Goal: Information Seeking & Learning: Learn about a topic

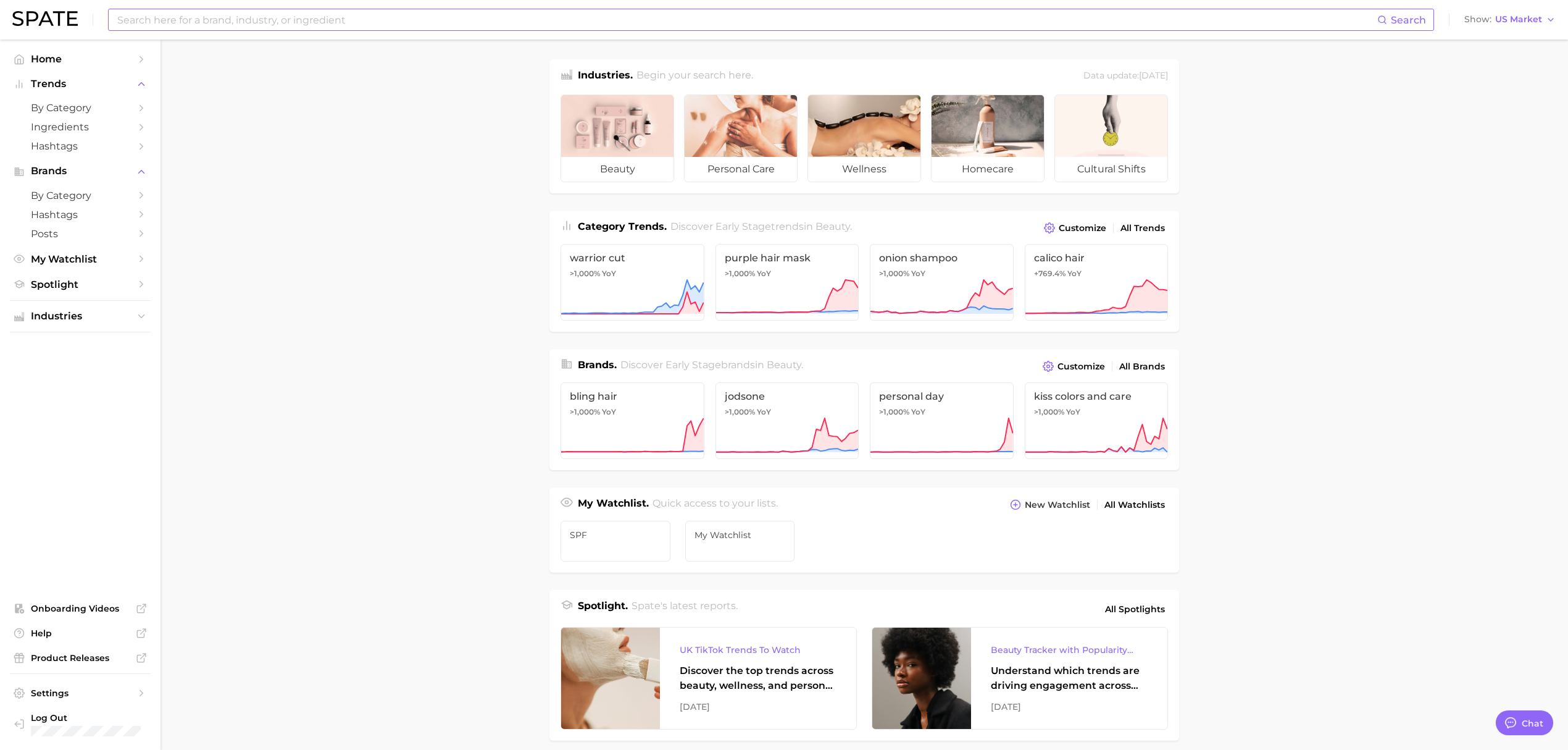
click at [326, 21] on input at bounding box center [747, 20] width 1261 height 21
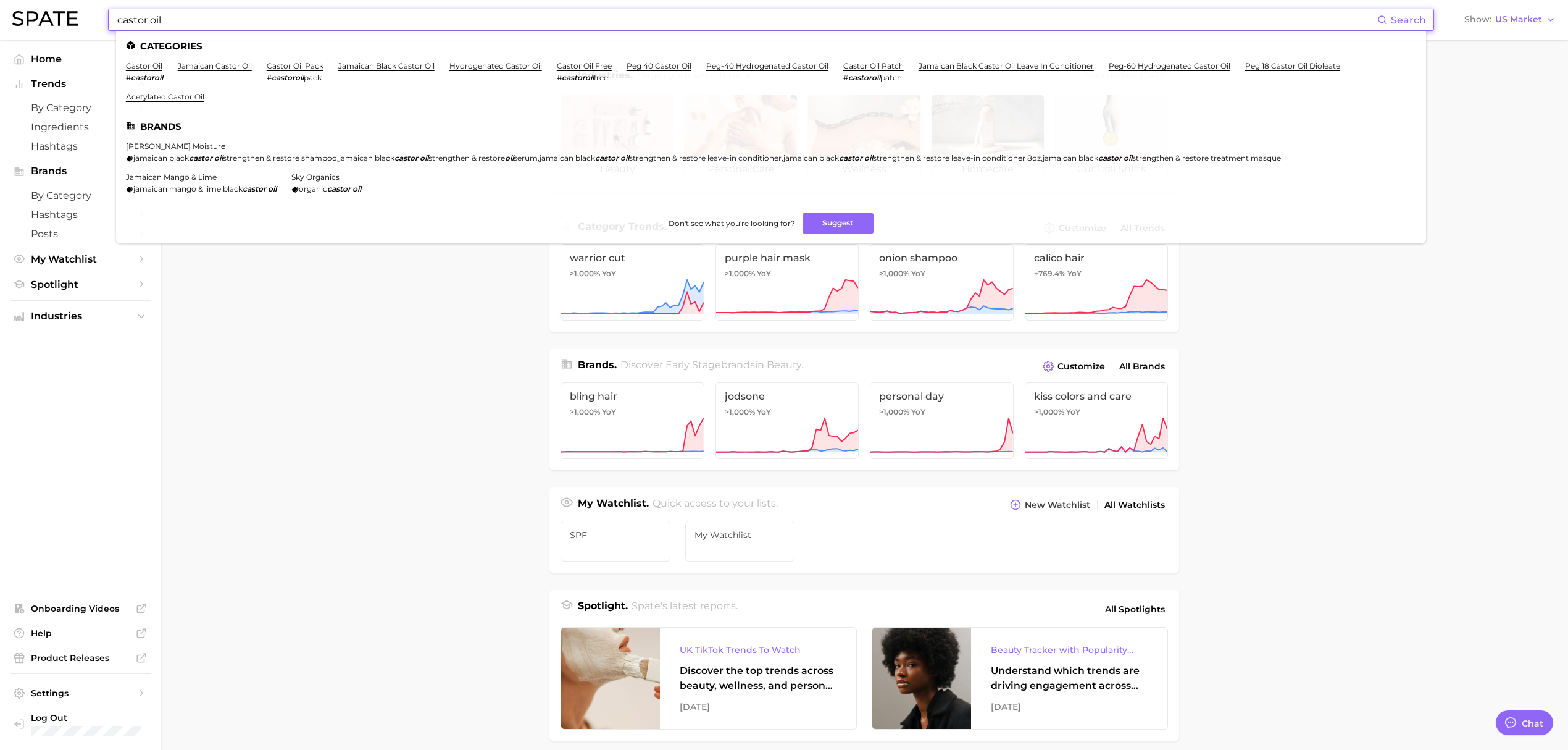
type input "castor oil"
click at [162, 64] on li "castor oil # castoroil" at bounding box center [144, 72] width 37 height 21
click at [156, 64] on link "castor oil" at bounding box center [144, 66] width 36 height 9
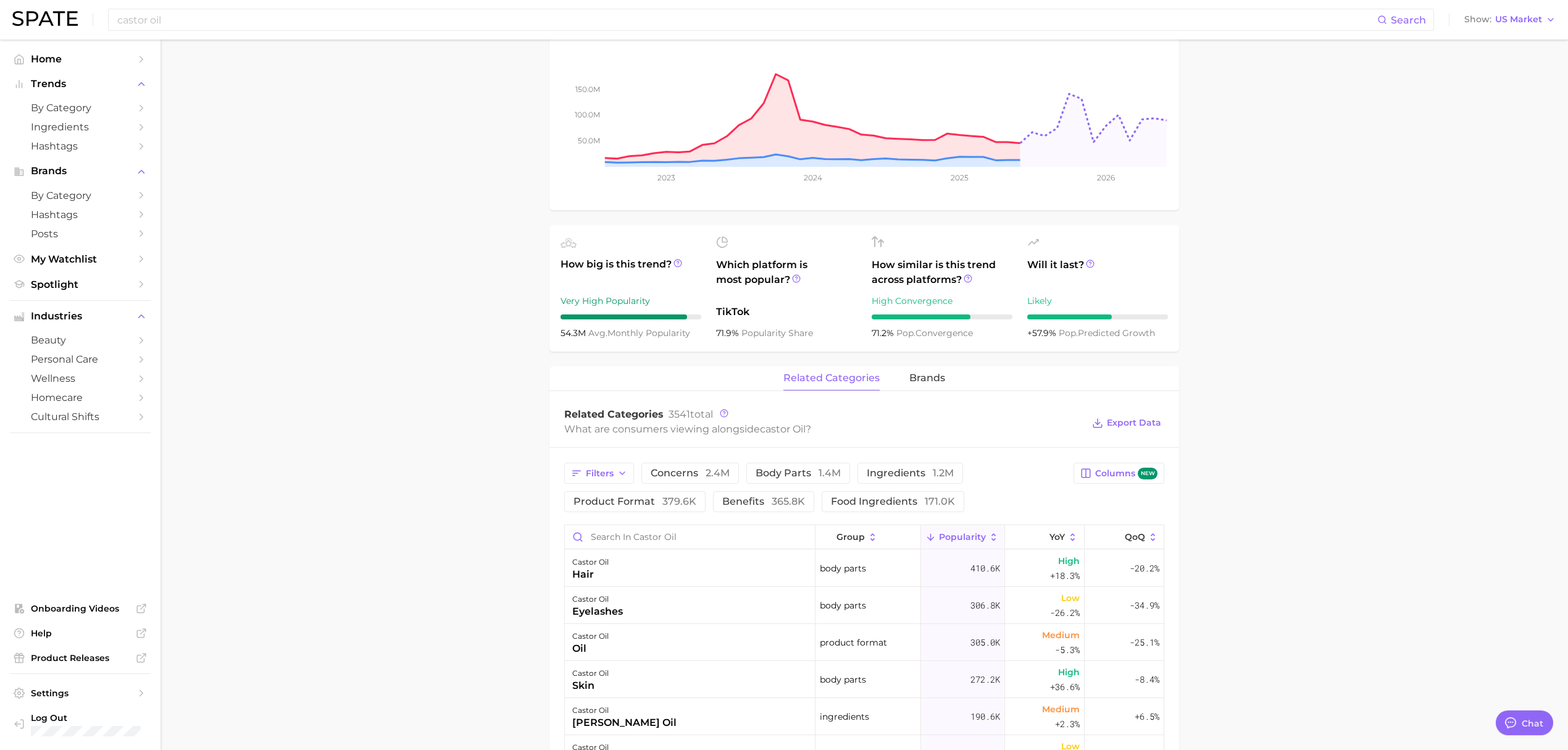
scroll to position [329, 0]
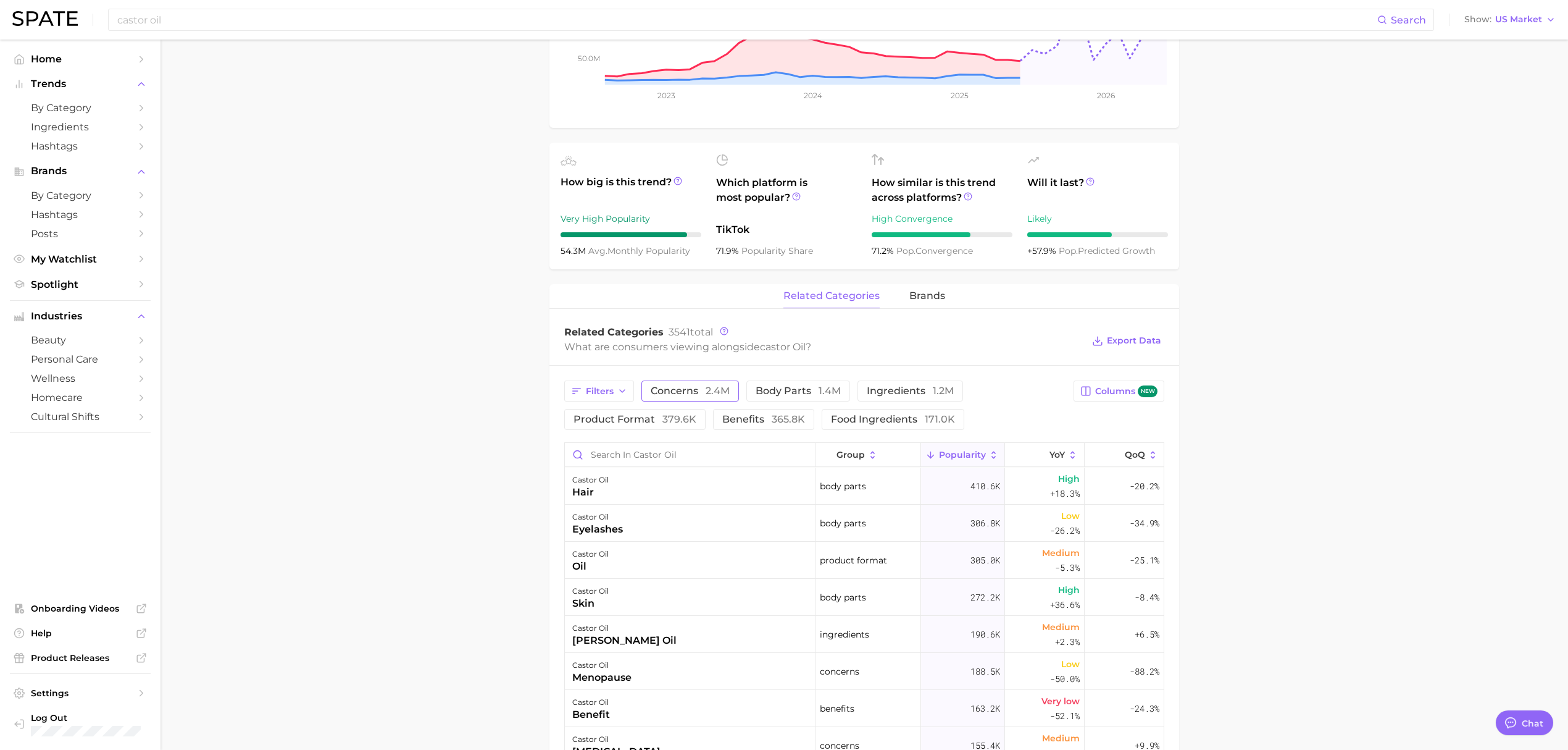
click at [679, 392] on span "concerns 2.4m" at bounding box center [690, 390] width 79 height 10
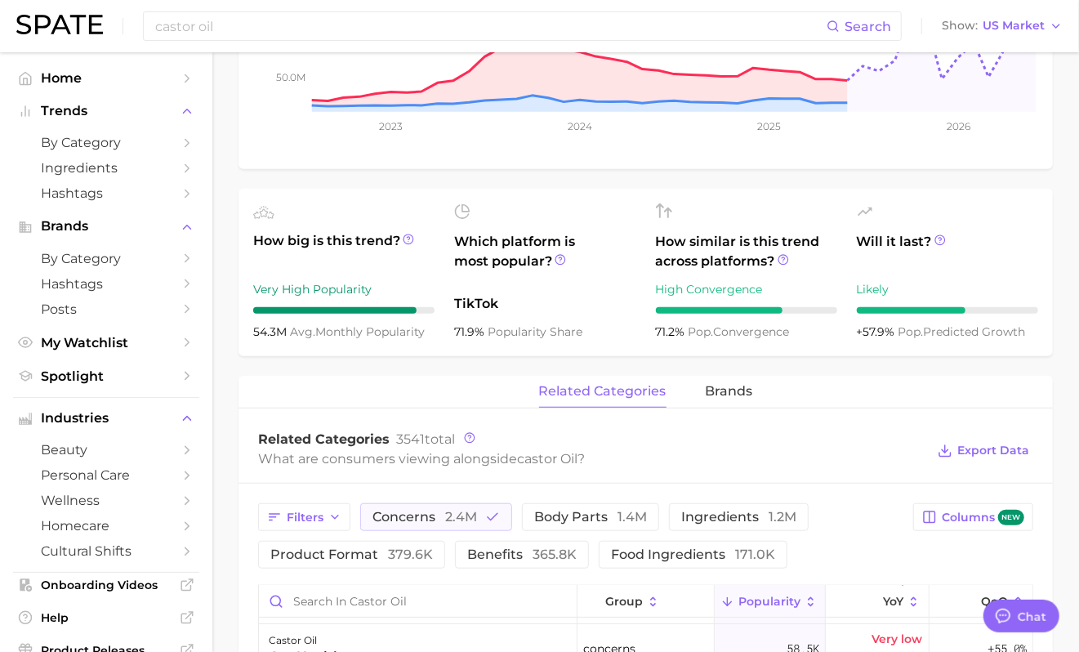
type textarea "x"
